Goal: Find specific page/section: Find specific page/section

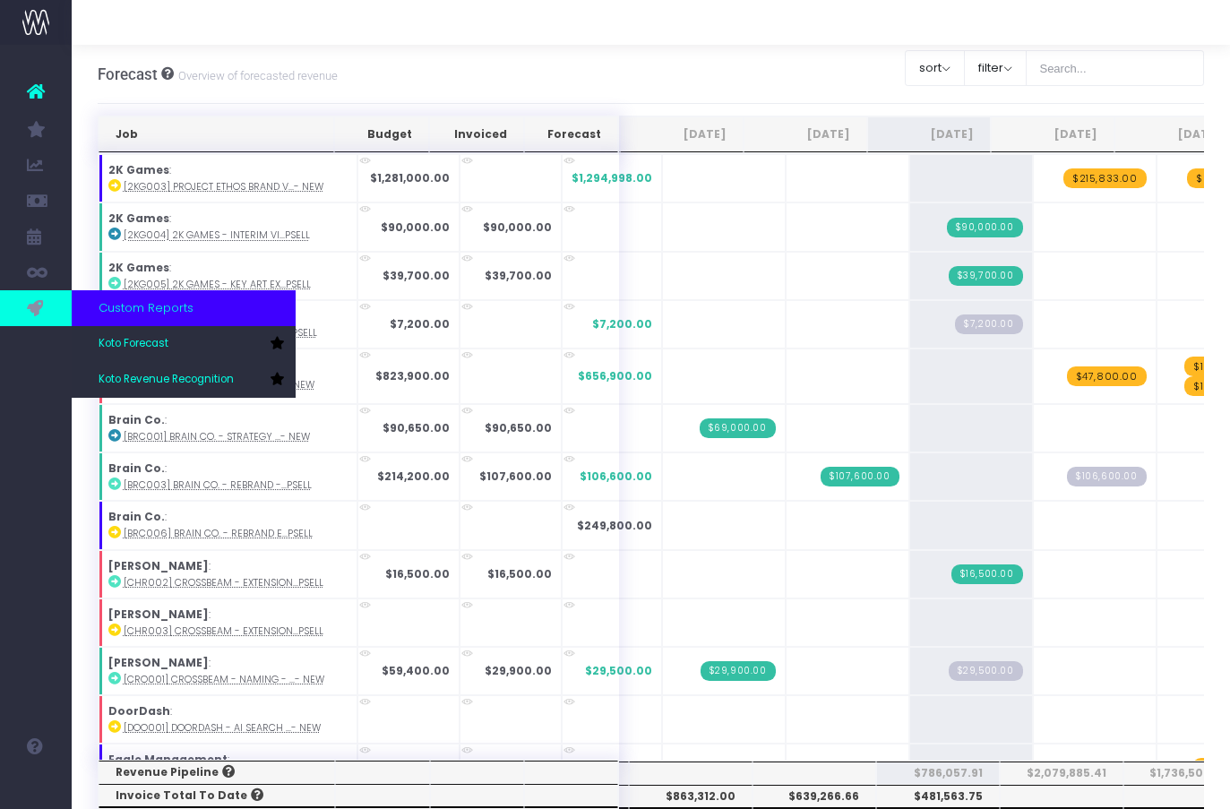
click at [27, 303] on icon at bounding box center [36, 308] width 18 height 20
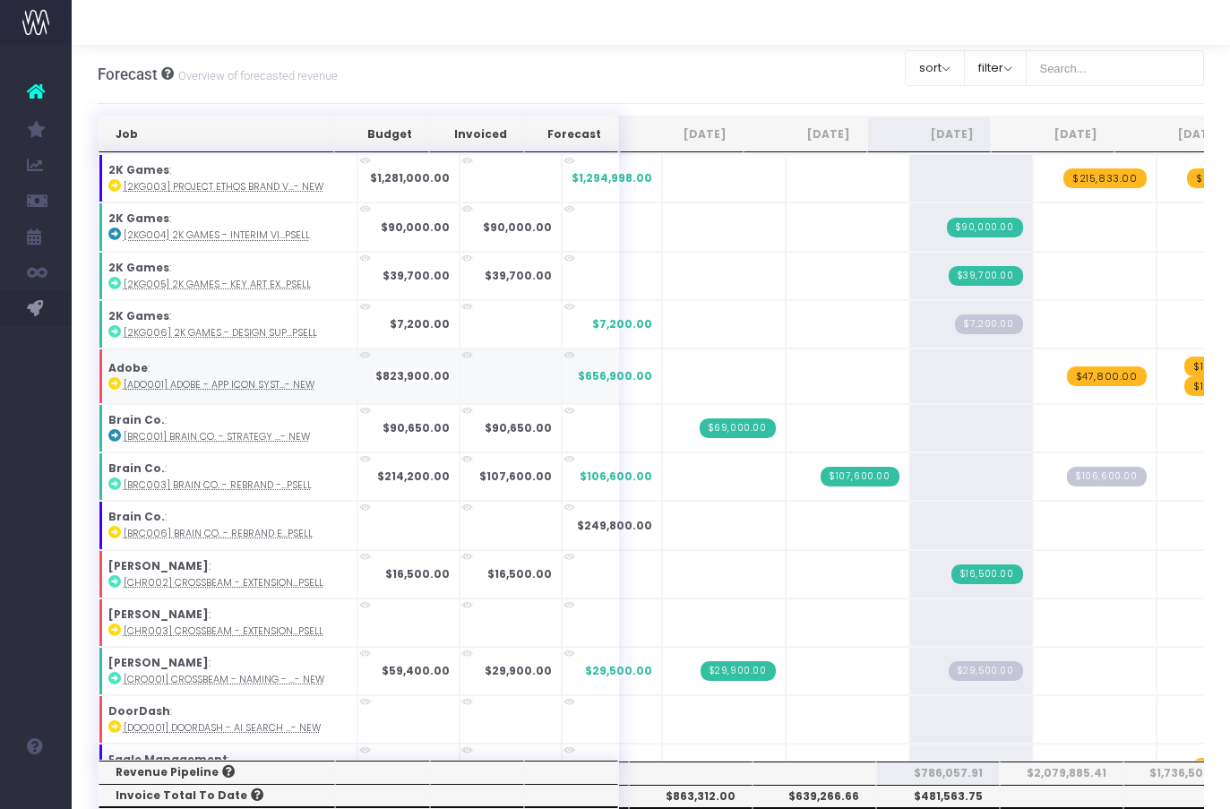
click at [99, 390] on link "Koto Revenue Recognition" at bounding box center [85, 380] width 27 height 36
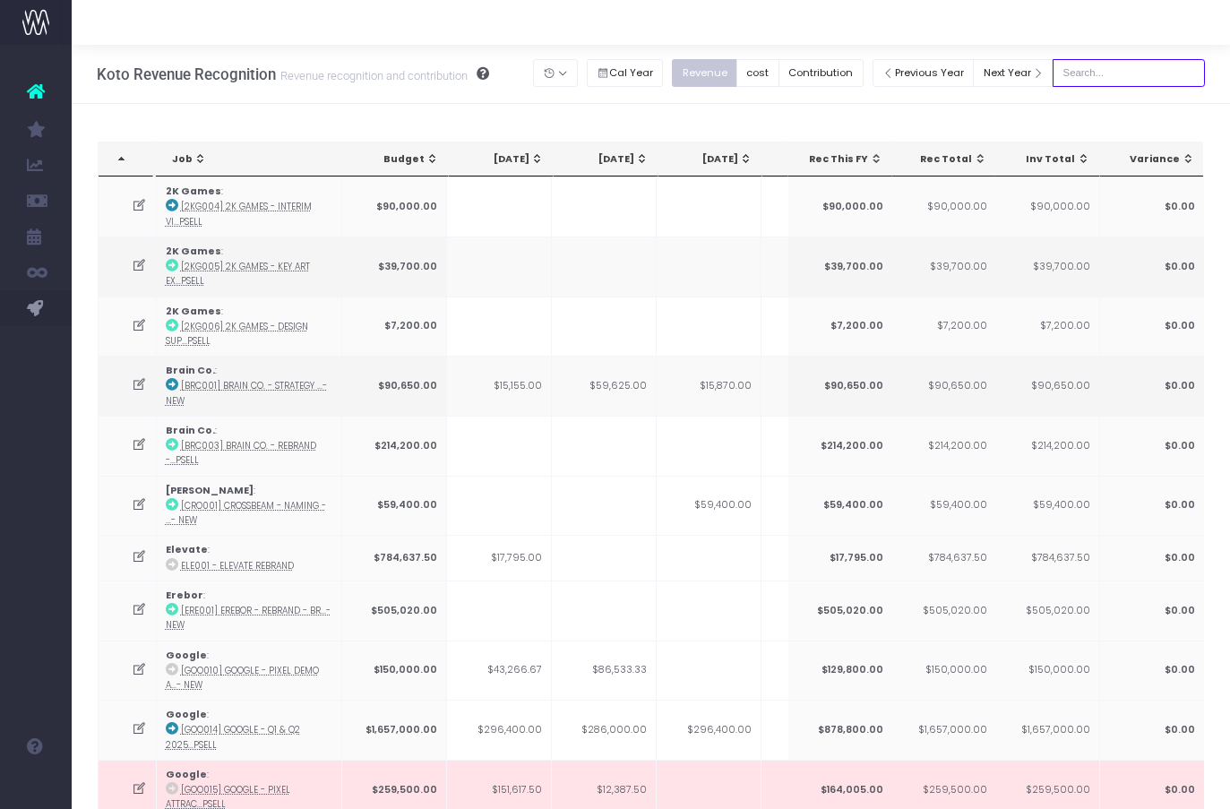
click at [1136, 83] on input "text" at bounding box center [1129, 73] width 152 height 28
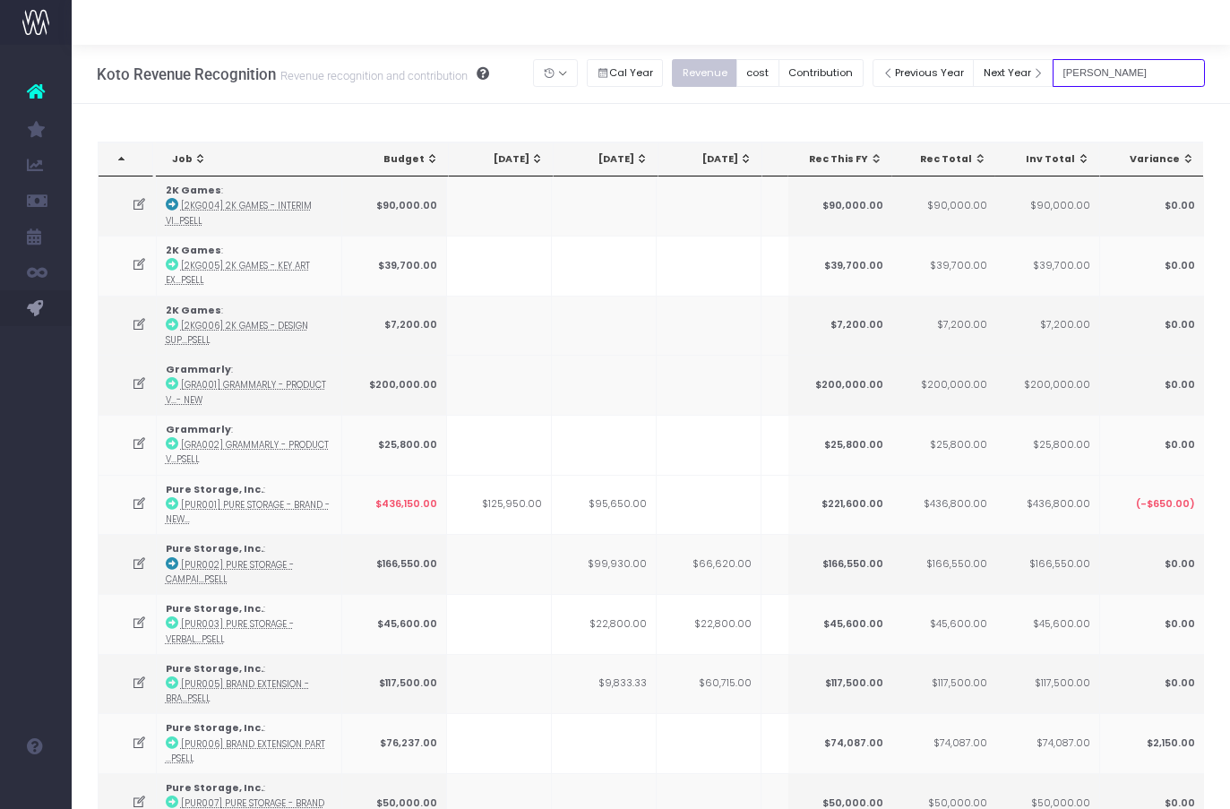
type input "[PERSON_NAME]"
click at [1147, 74] on input "[PERSON_NAME]" at bounding box center [1129, 73] width 152 height 28
